Goal: Task Accomplishment & Management: Manage account settings

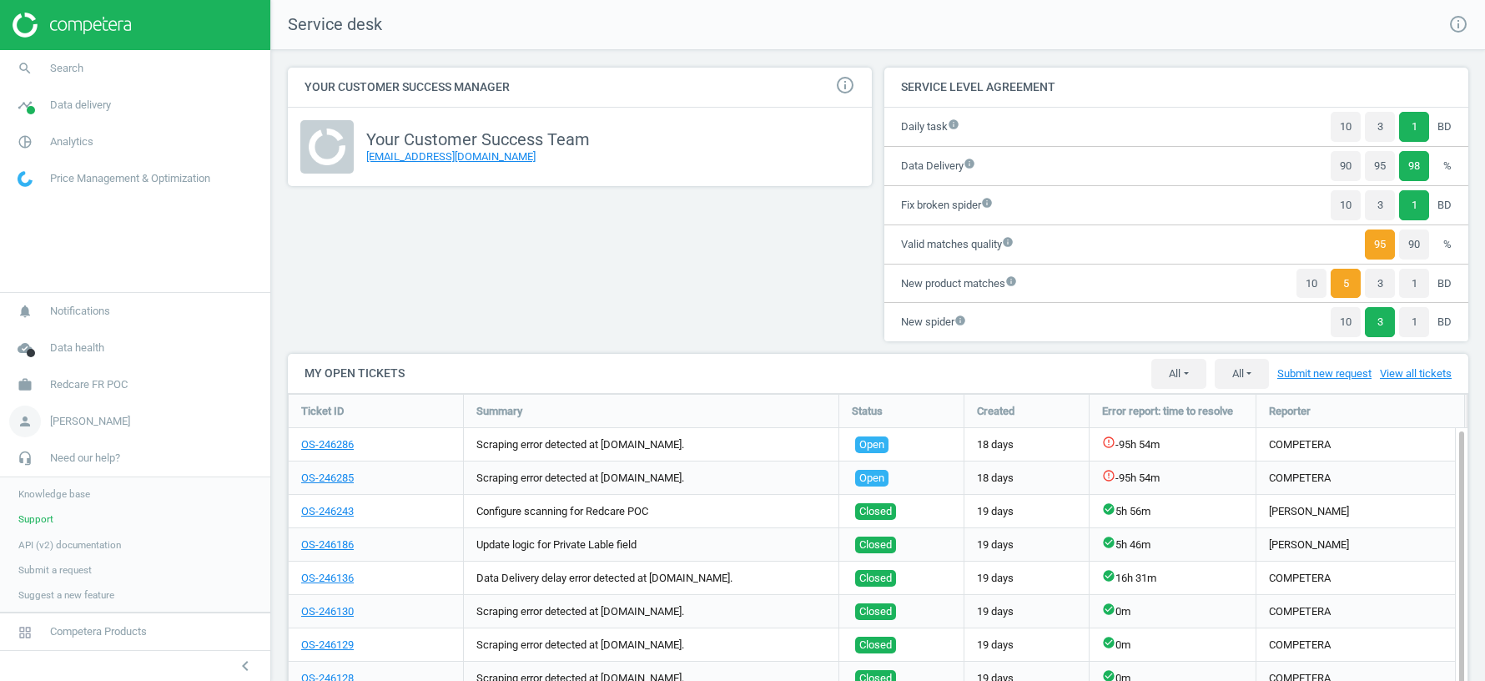
scroll to position [501, 1181]
click at [96, 396] on link "work Redcare FR POC" at bounding box center [135, 384] width 270 height 37
click at [83, 98] on span "Data delivery" at bounding box center [80, 105] width 61 height 15
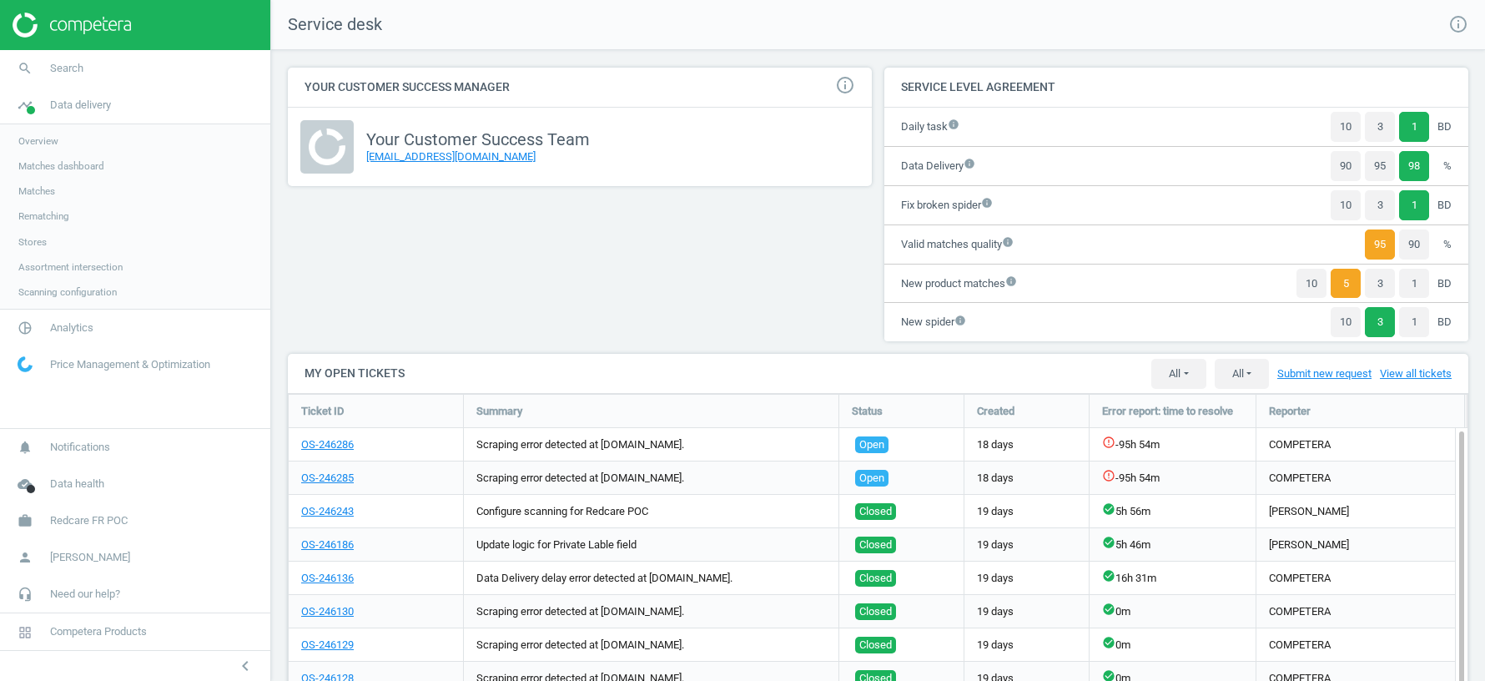
click at [46, 269] on span "Assortment intersection" at bounding box center [70, 266] width 104 height 13
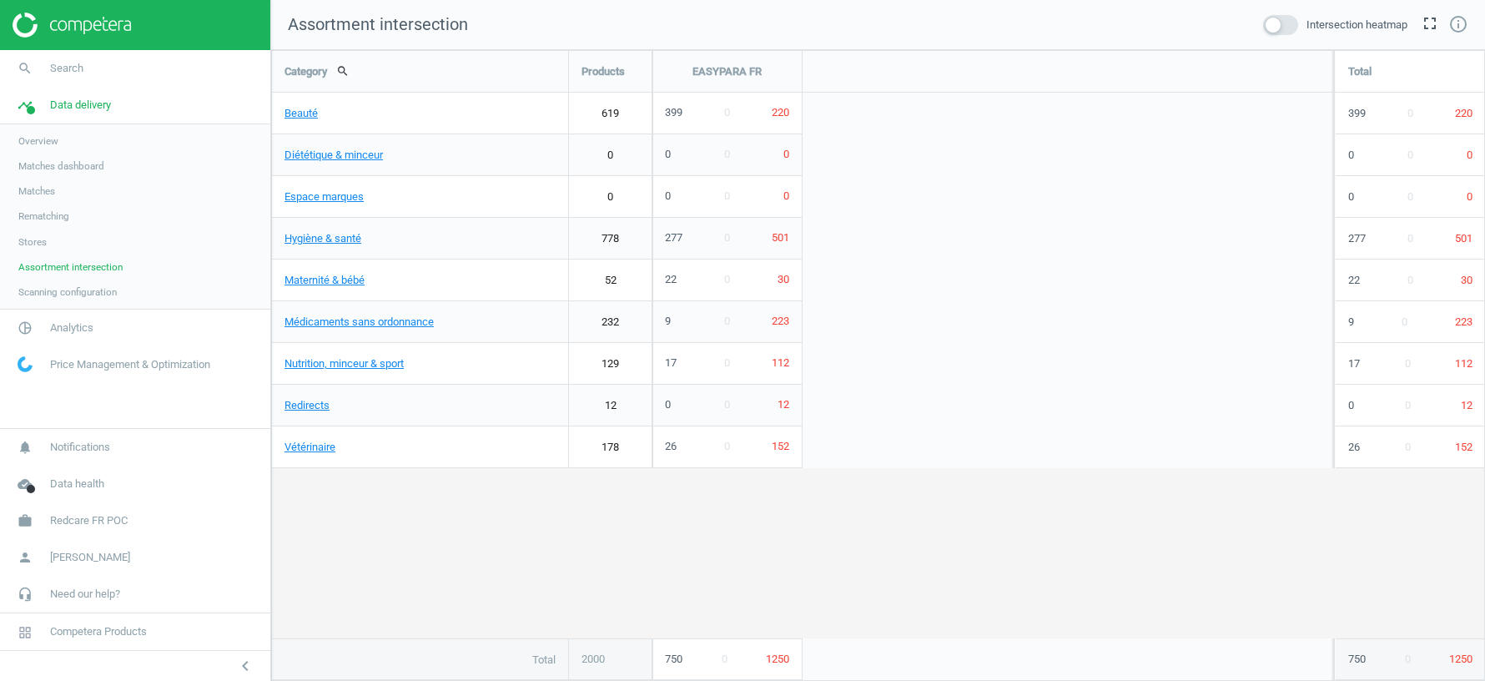
scroll to position [631, 1214]
click at [1279, 28] on span at bounding box center [1280, 25] width 35 height 20
click at [0, 0] on input "checkbox" at bounding box center [0, 0] width 0 height 0
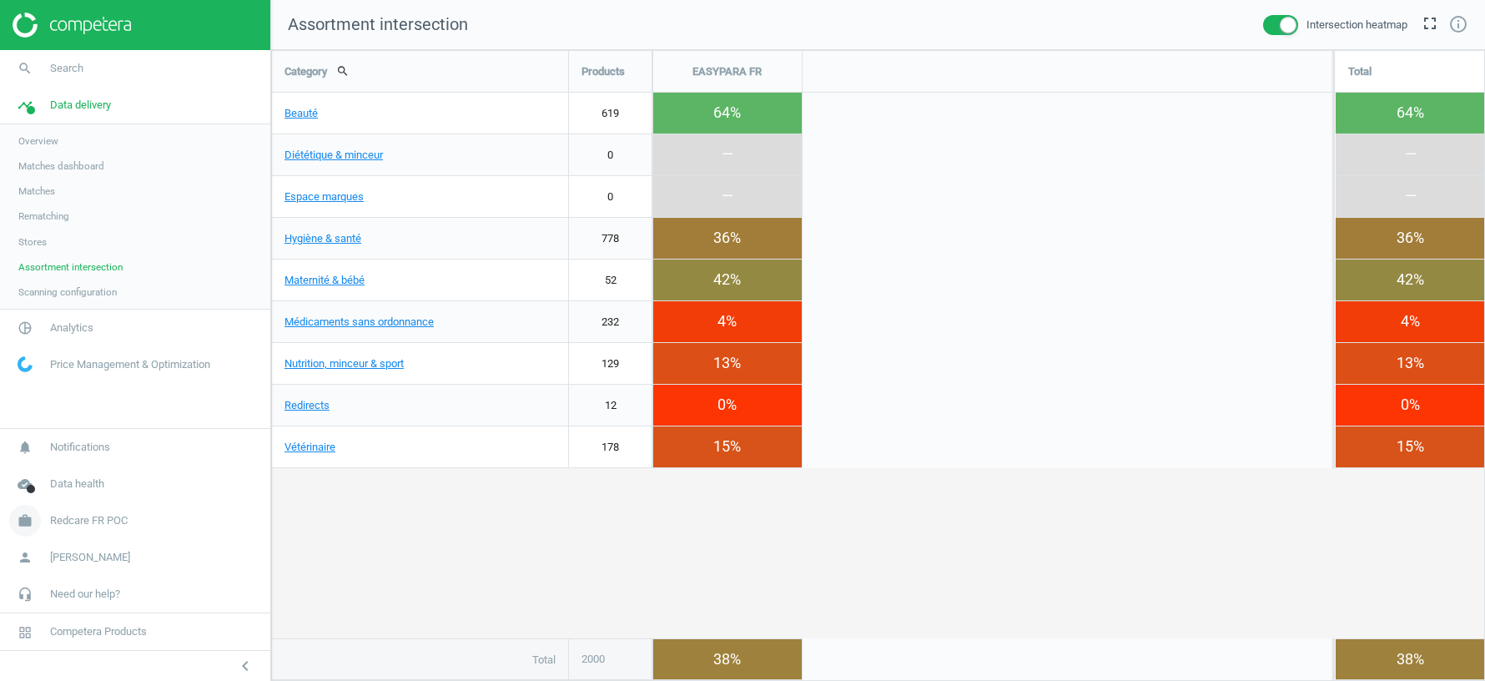
click at [83, 525] on span "Redcare FR POC" at bounding box center [89, 520] width 78 height 15
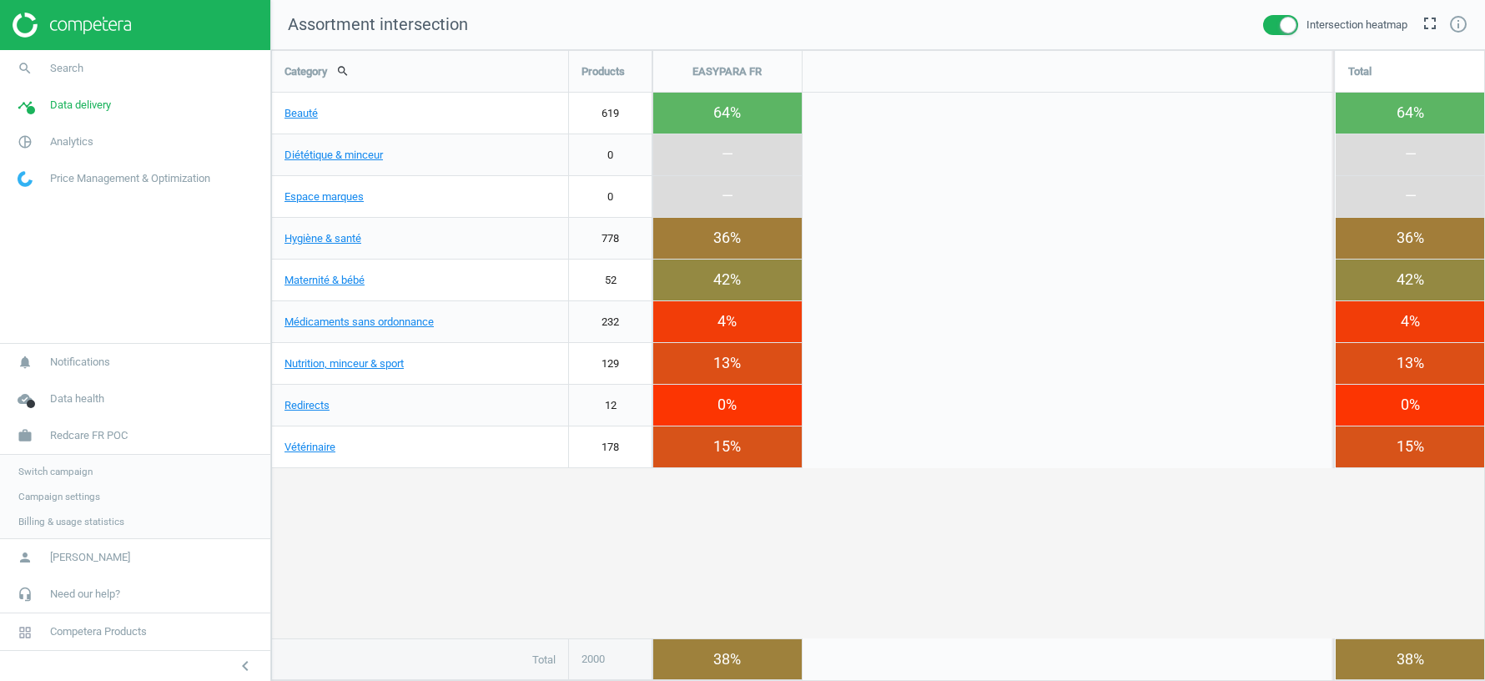
click at [57, 468] on span "Switch campaign" at bounding box center [55, 471] width 74 height 13
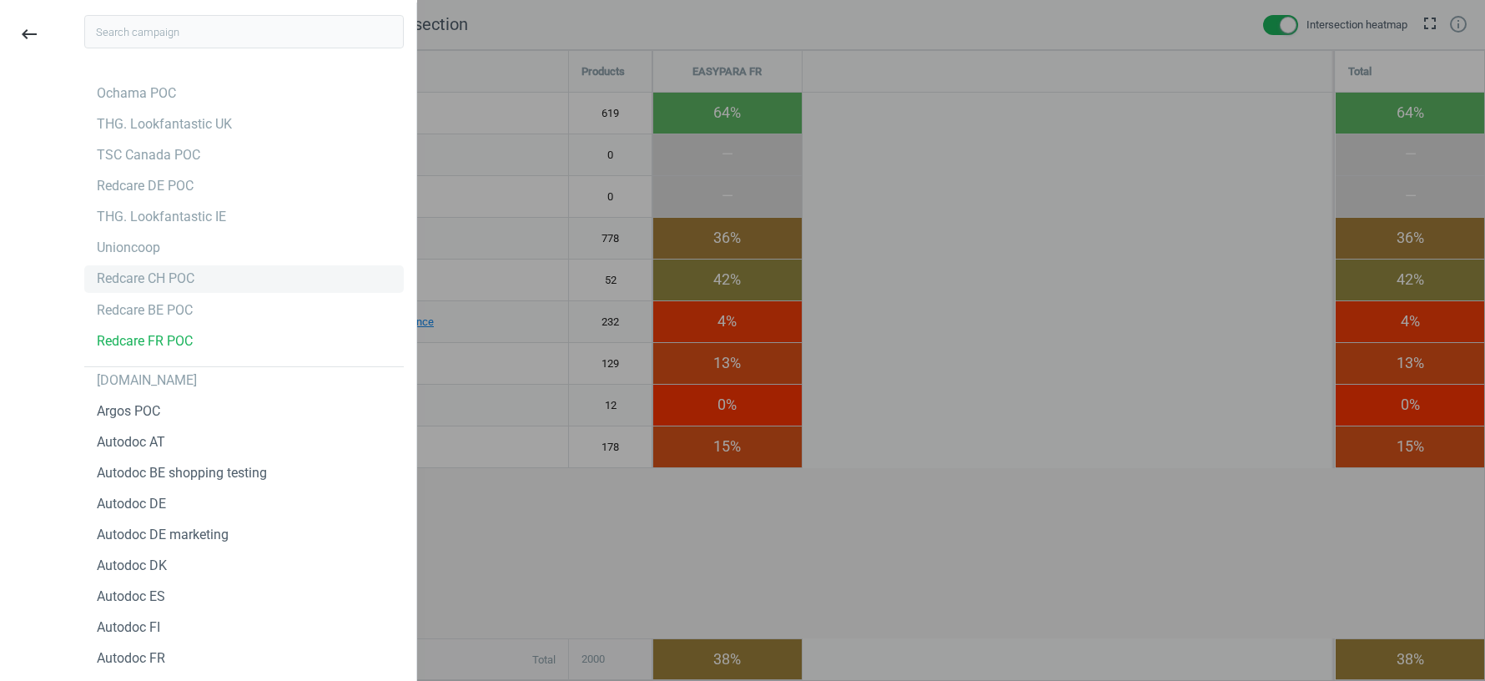
click at [117, 275] on div "Redcare CH POC" at bounding box center [146, 279] width 98 height 18
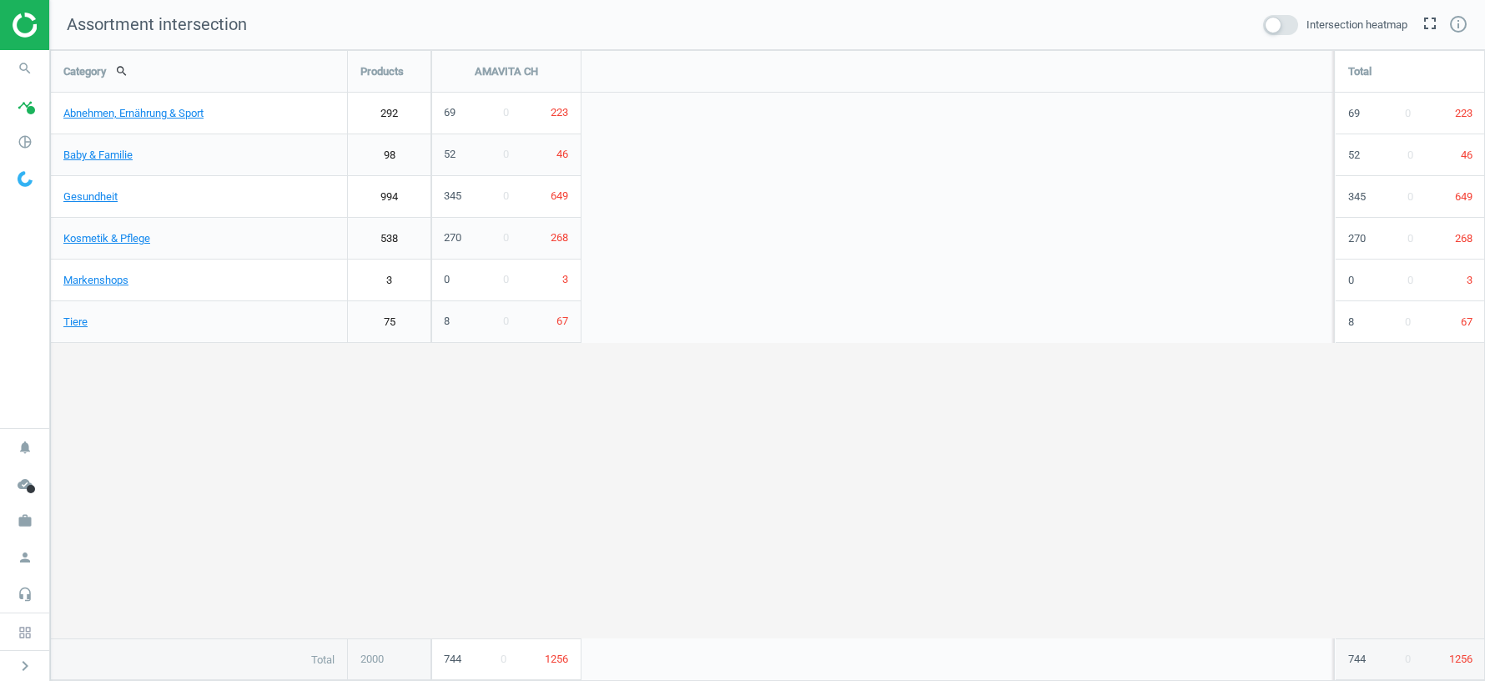
scroll to position [631, 1435]
click at [1276, 23] on span at bounding box center [1280, 25] width 35 height 20
click at [0, 0] on input "checkbox" at bounding box center [0, 0] width 0 height 0
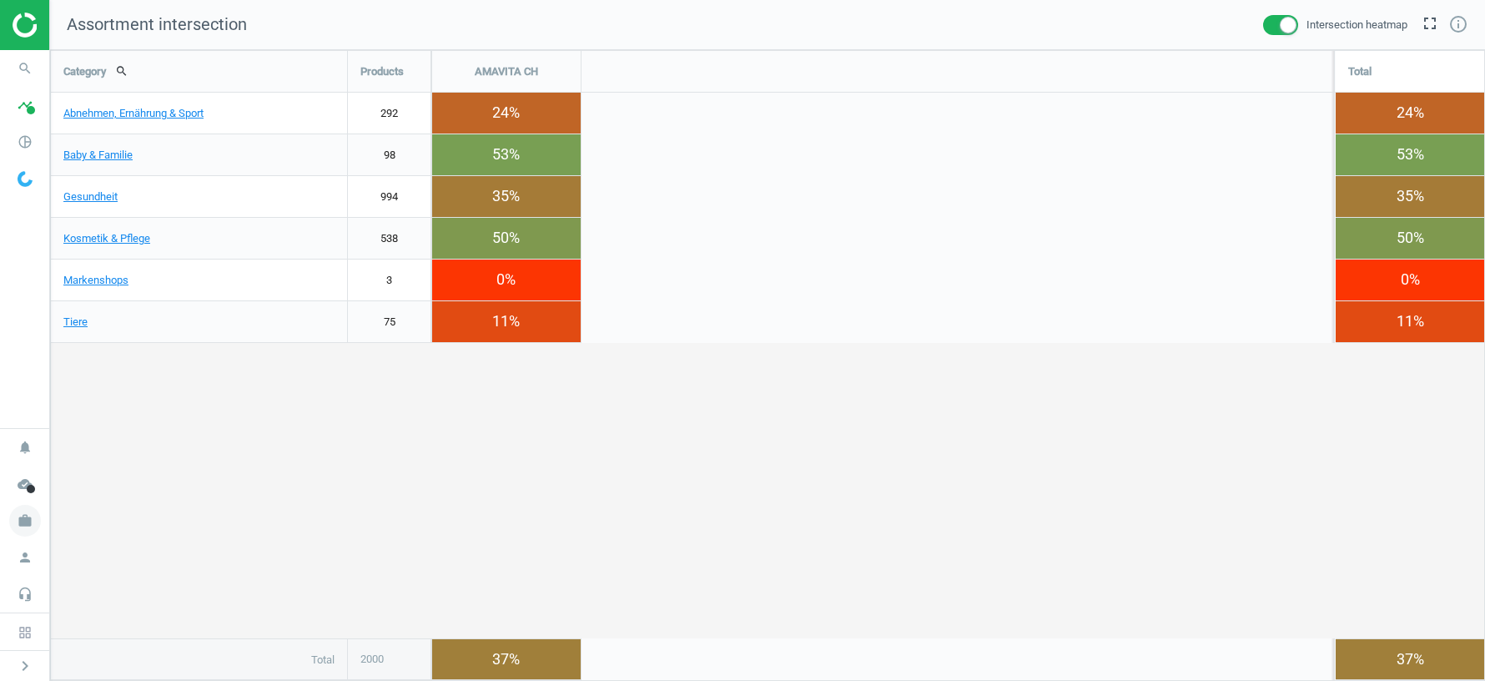
click at [22, 520] on icon "work" at bounding box center [25, 521] width 32 height 32
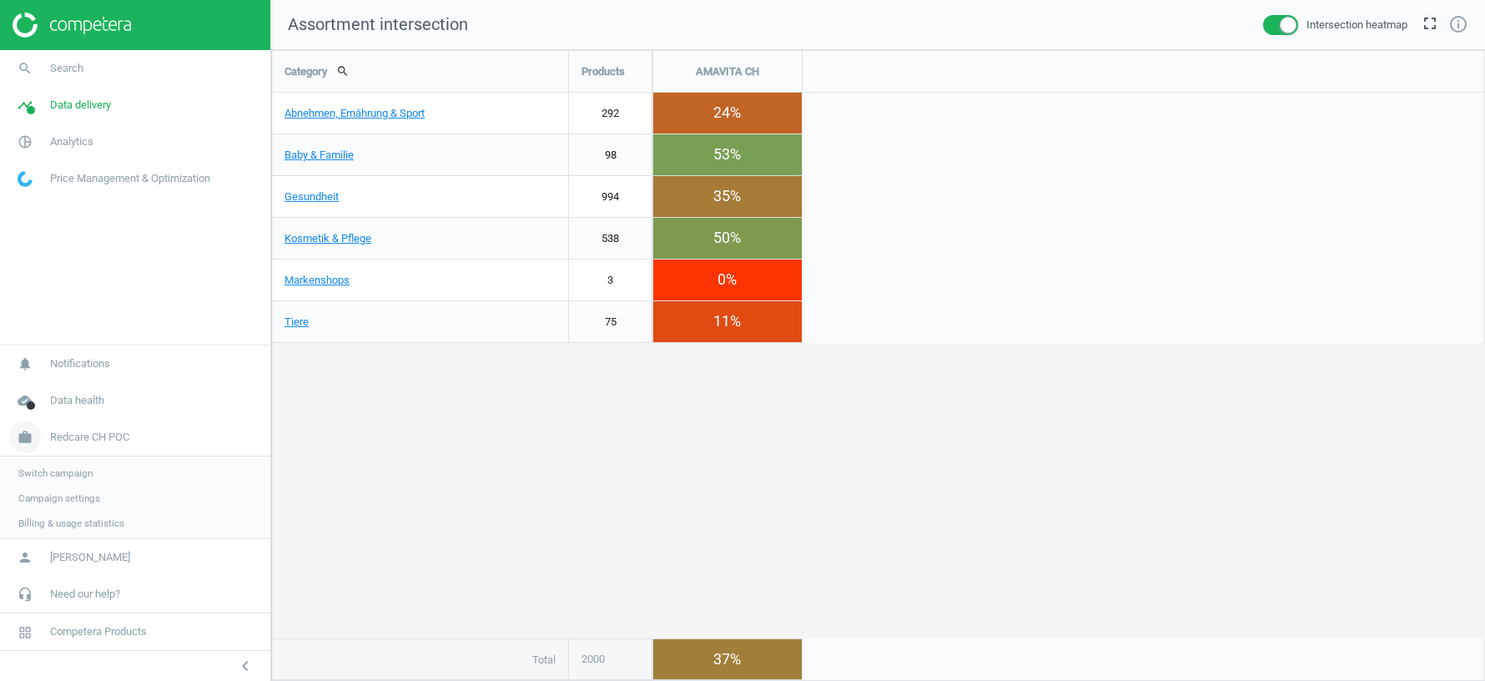
scroll to position [8, 8]
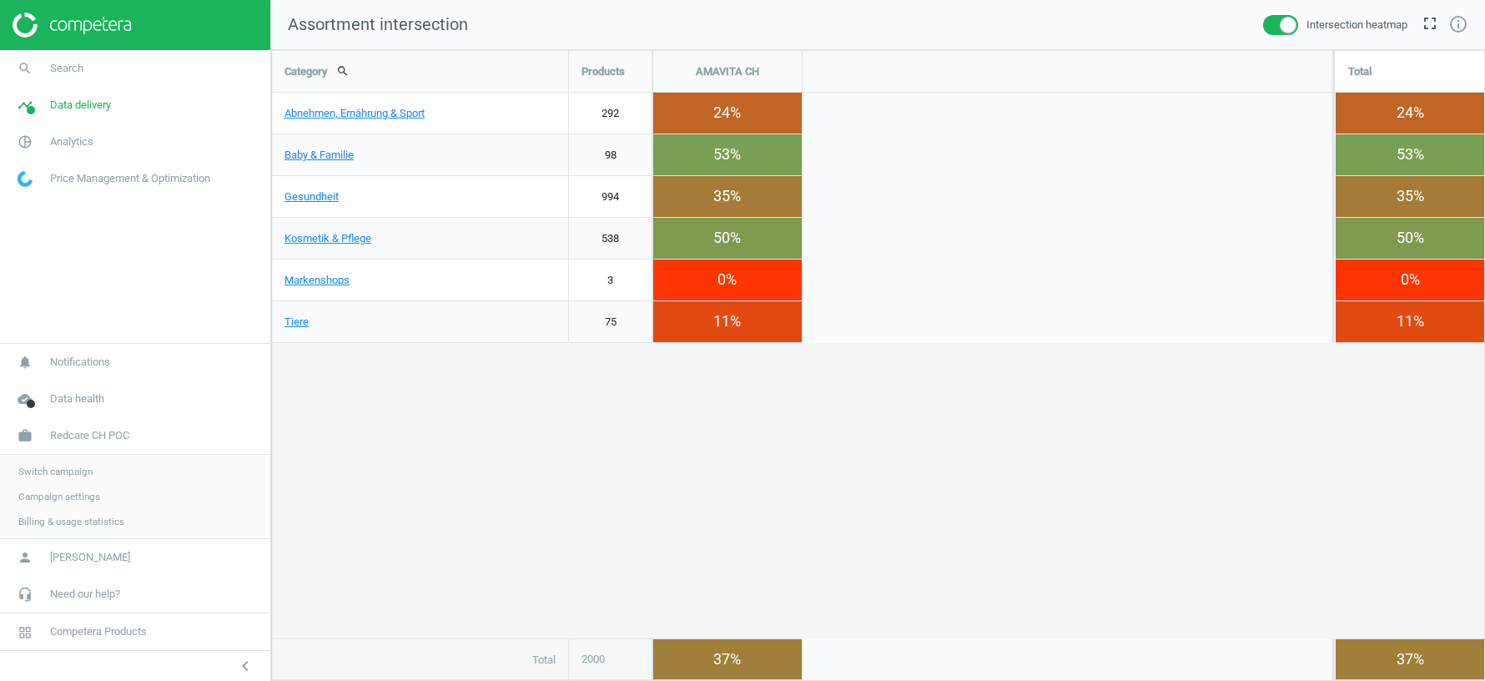
click at [44, 470] on span "Switch campaign" at bounding box center [55, 471] width 74 height 13
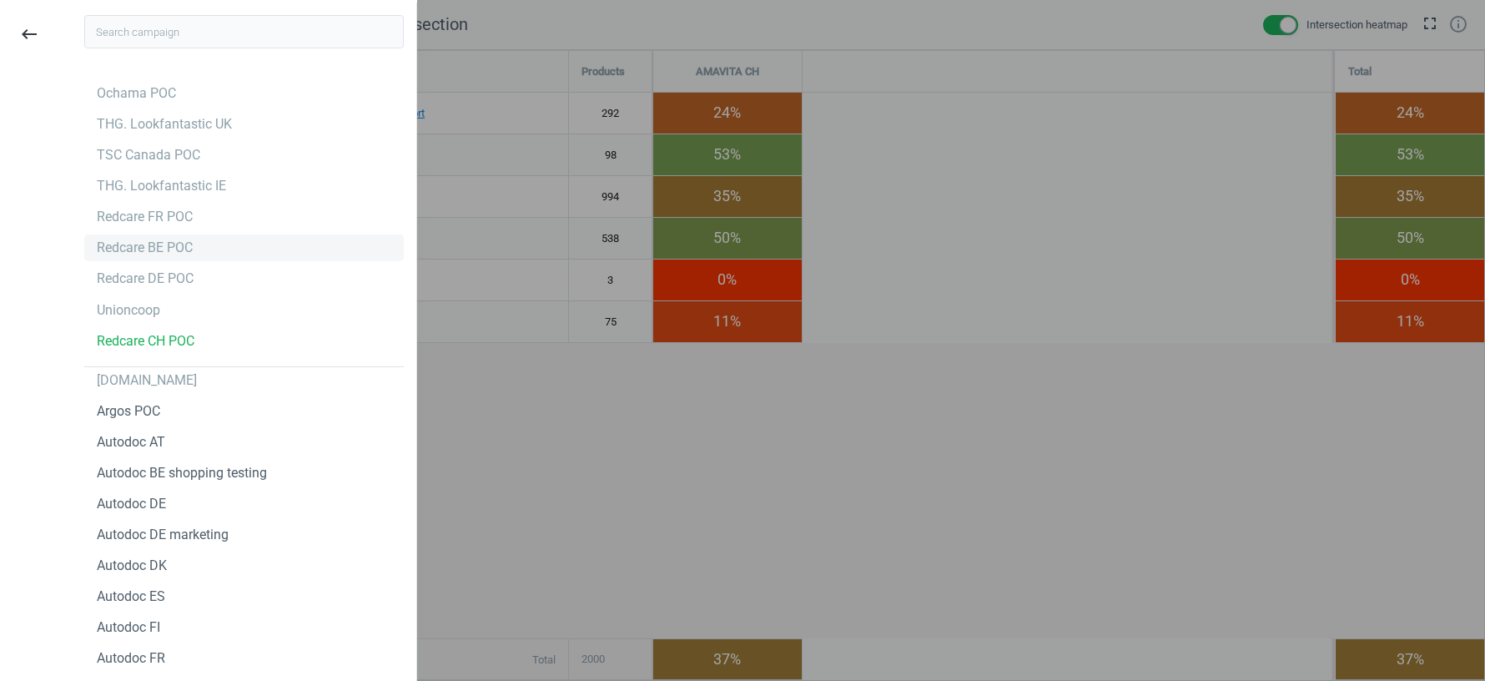
click at [139, 248] on div "Redcare BE POC" at bounding box center [145, 248] width 96 height 18
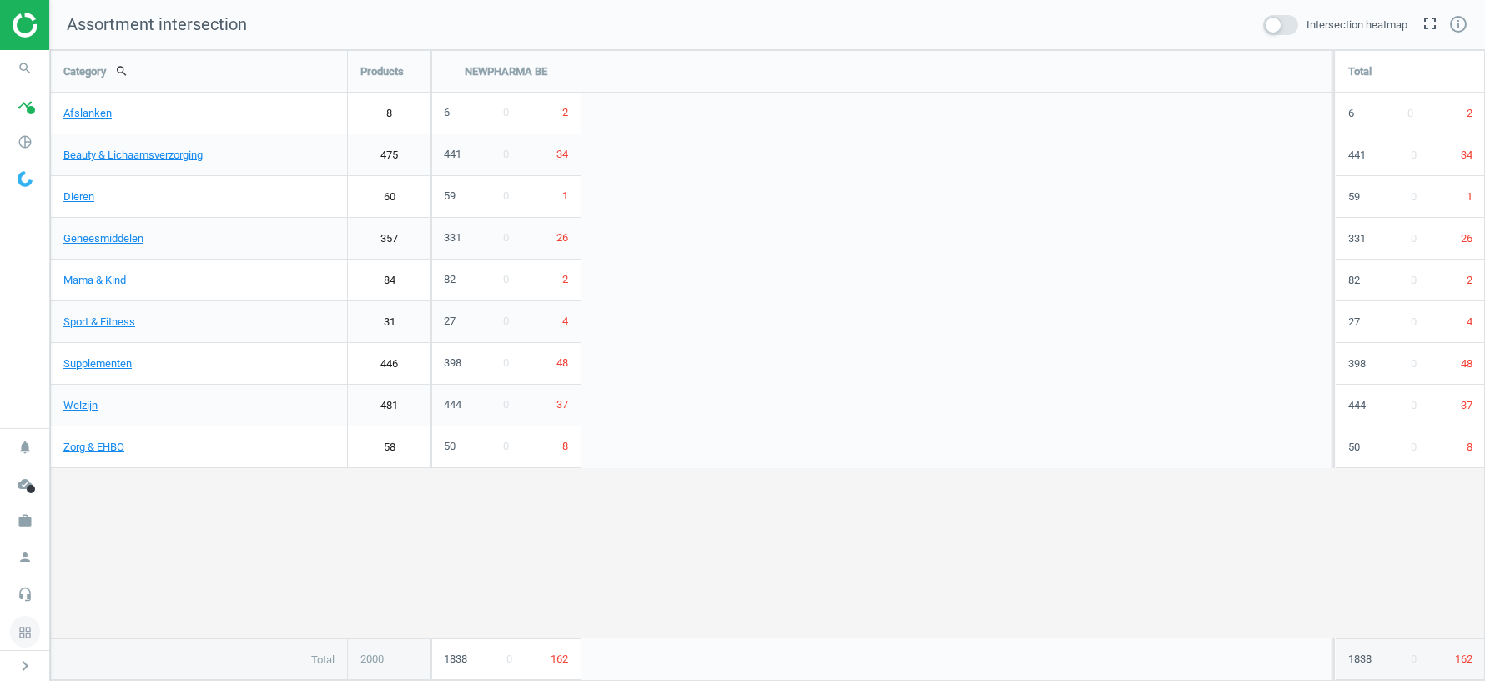
scroll to position [631, 1435]
click at [1281, 28] on span at bounding box center [1280, 25] width 35 height 20
click at [0, 0] on input "checkbox" at bounding box center [0, 0] width 0 height 0
